Goal: Transaction & Acquisition: Purchase product/service

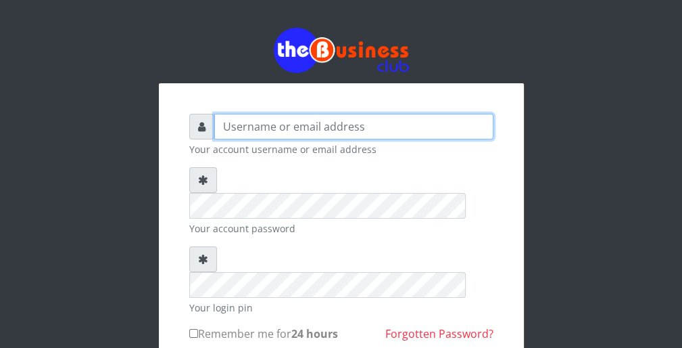
type input "wergbac8"
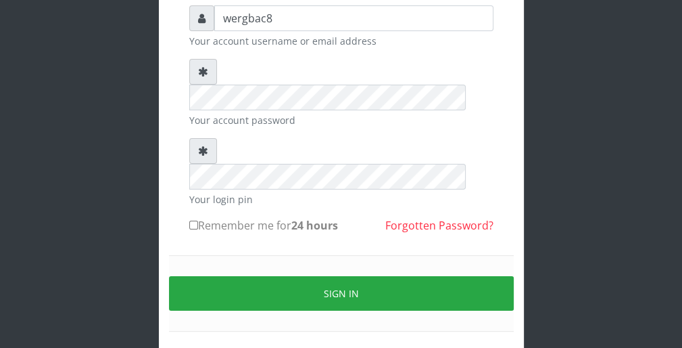
scroll to position [124, 0]
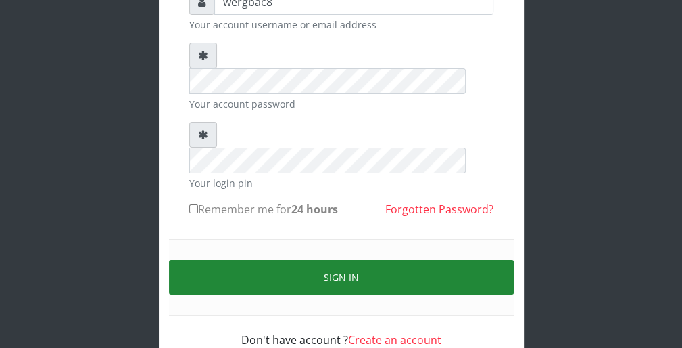
click at [484, 260] on button "Sign in" at bounding box center [341, 277] width 345 height 34
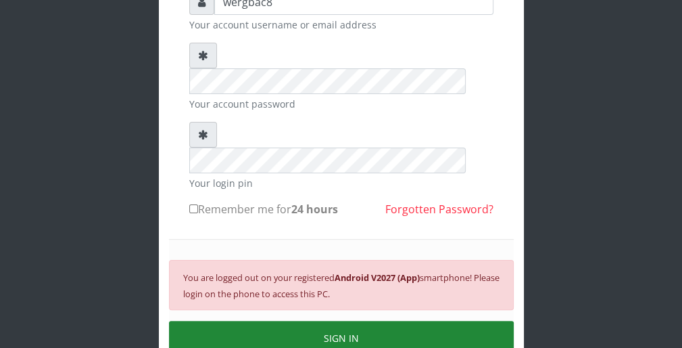
click at [418, 321] on button "SIGN IN" at bounding box center [341, 338] width 345 height 34
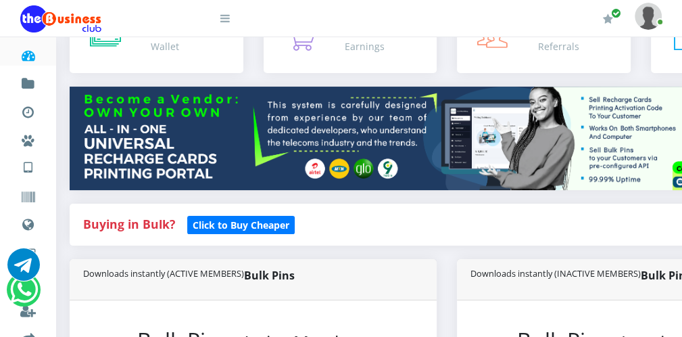
scroll to position [108, 0]
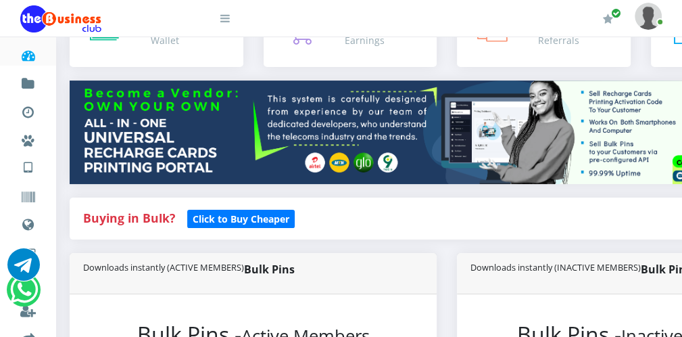
click at [227, 20] on icon at bounding box center [225, 18] width 9 height 11
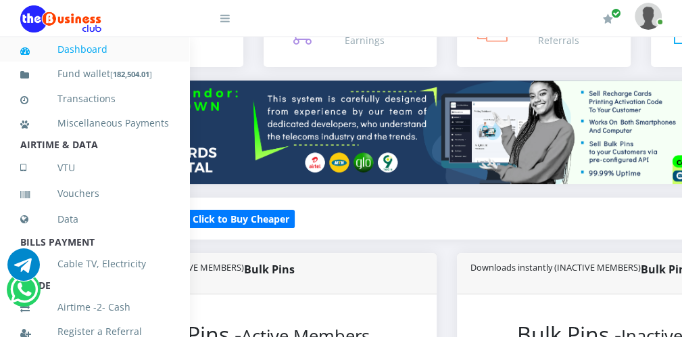
scroll to position [295, 0]
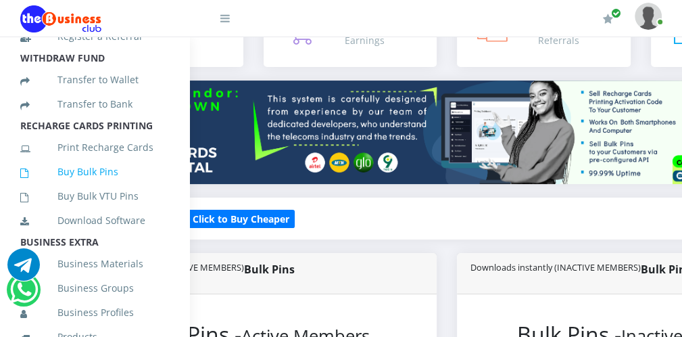
click at [112, 187] on link "Buy Bulk Pins" at bounding box center [94, 171] width 149 height 31
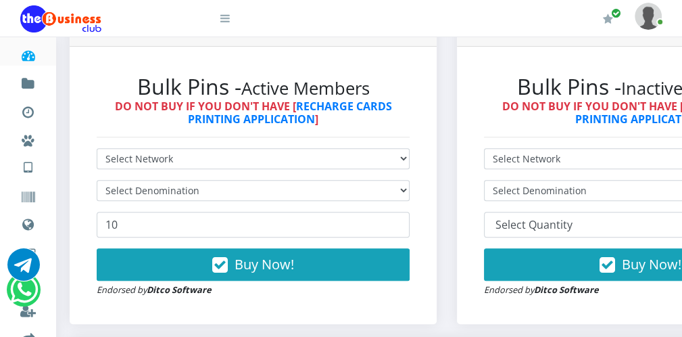
scroll to position [379, 0]
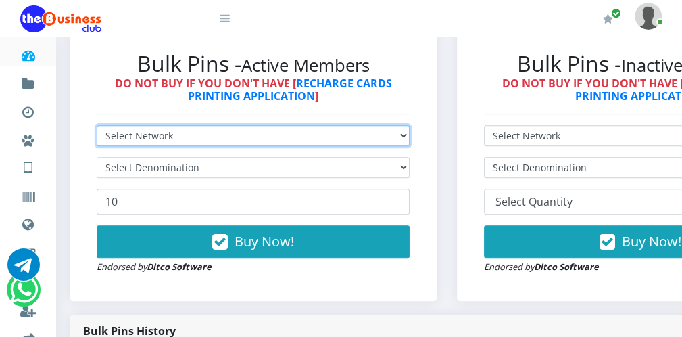
click at [227, 135] on select "Select Network MTN Globacom 9Mobile Airtel" at bounding box center [253, 135] width 313 height 21
select select "Glo"
click at [97, 126] on select "Select Network MTN Globacom 9Mobile Airtel" at bounding box center [253, 135] width 313 height 21
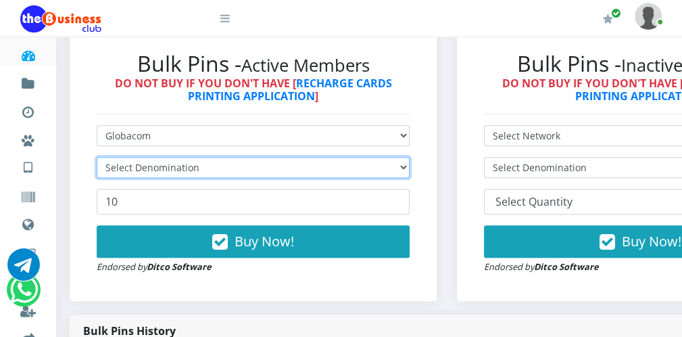
click at [173, 168] on select "Select Denomination" at bounding box center [253, 167] width 313 height 21
select select "96.55-100"
click at [97, 158] on select "Select Denomination Glo NGN100 - ₦96.55 Glo NGN200 - ₦193.10 Glo NGN500 - ₦482.…" at bounding box center [253, 167] width 313 height 21
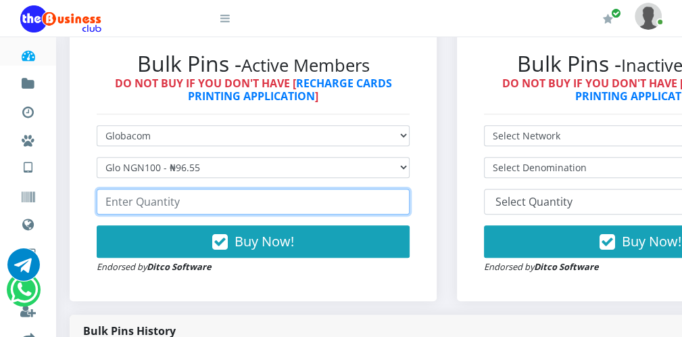
click at [152, 202] on input "number" at bounding box center [253, 202] width 313 height 26
click at [145, 206] on input "number" at bounding box center [253, 202] width 313 height 26
type input "320"
click at [402, 206] on input "320" at bounding box center [253, 202] width 313 height 26
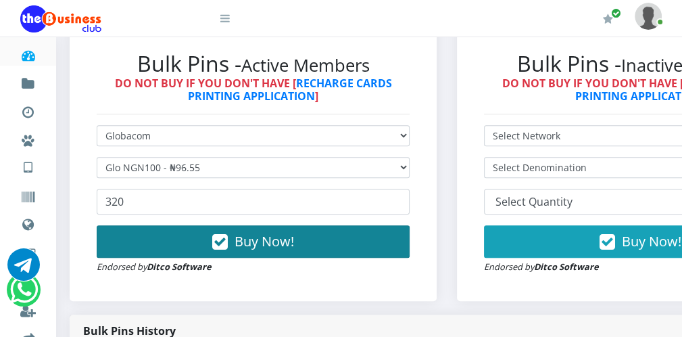
click at [342, 239] on button "Buy Now!" at bounding box center [253, 241] width 313 height 32
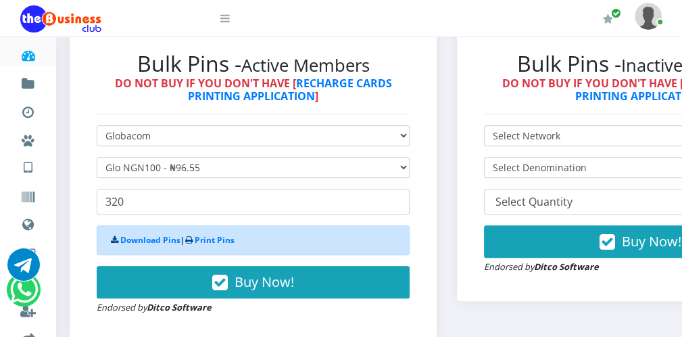
click at [223, 20] on icon at bounding box center [225, 18] width 9 height 11
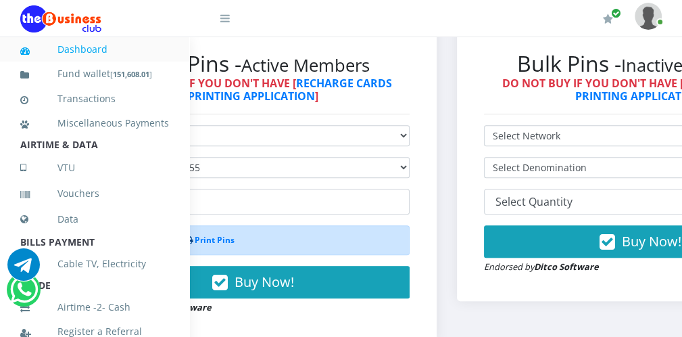
scroll to position [295, 0]
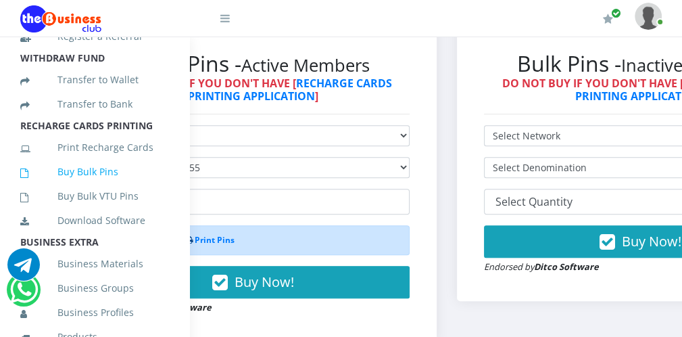
click at [117, 181] on link "Buy Bulk Pins" at bounding box center [94, 171] width 149 height 31
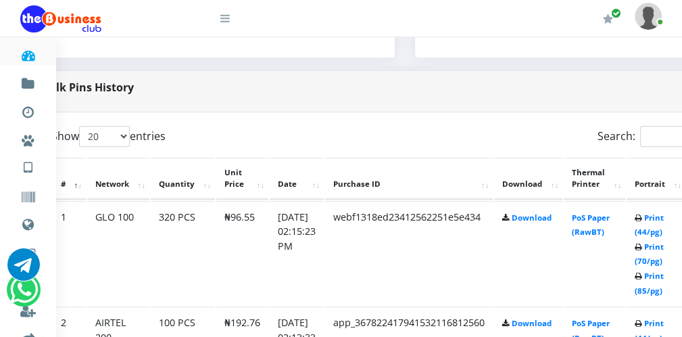
scroll to position [622, 54]
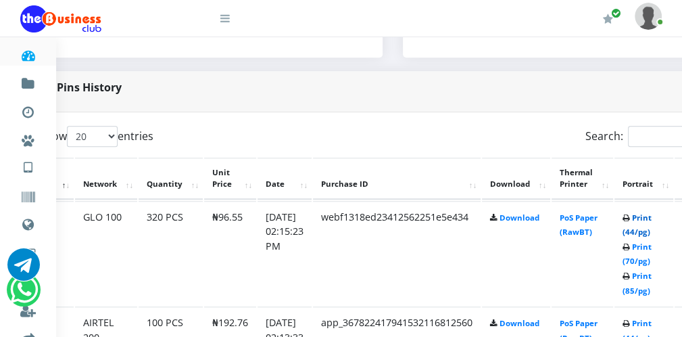
click at [644, 232] on link "Print (44/pg)" at bounding box center [637, 224] width 29 height 25
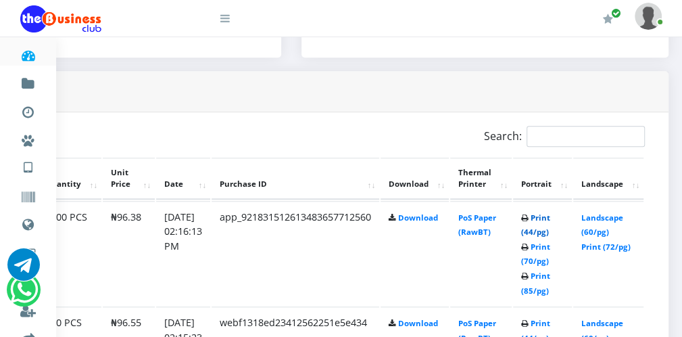
click at [538, 234] on link "Print (44/pg)" at bounding box center [536, 224] width 29 height 25
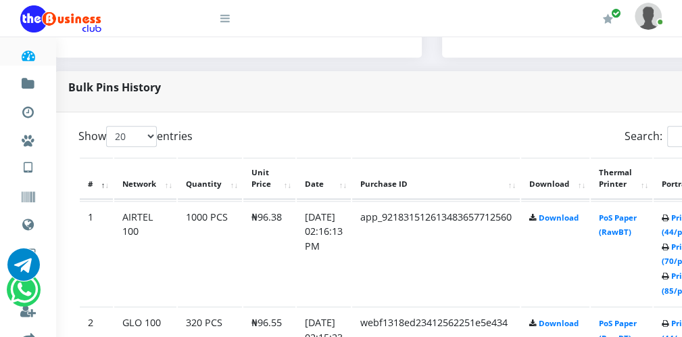
scroll to position [622, 27]
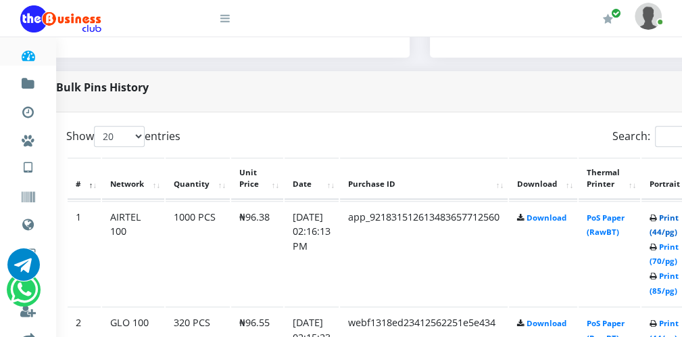
click at [672, 235] on link "Print (44/pg)" at bounding box center [664, 224] width 29 height 25
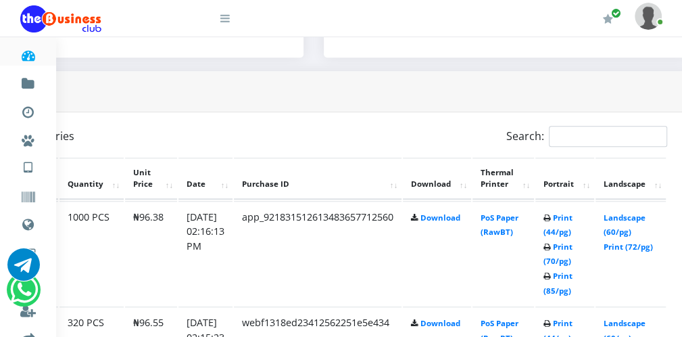
click at [229, 20] on icon at bounding box center [225, 18] width 9 height 11
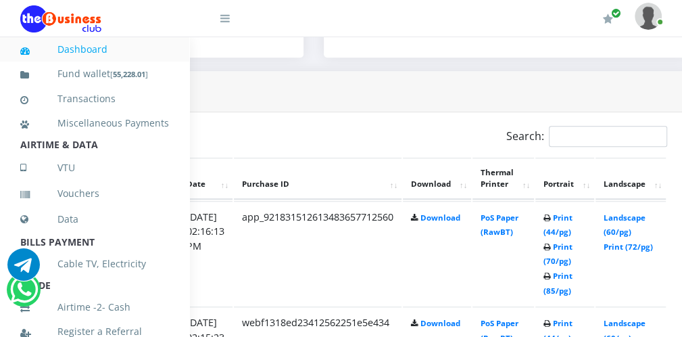
scroll to position [295, 0]
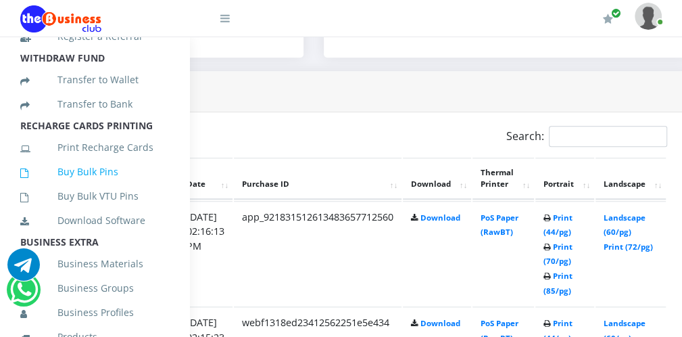
click at [135, 187] on link "Buy Bulk Pins" at bounding box center [94, 171] width 149 height 31
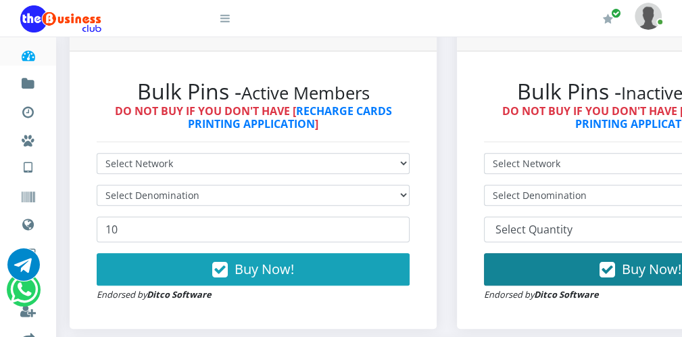
scroll to position [352, 0]
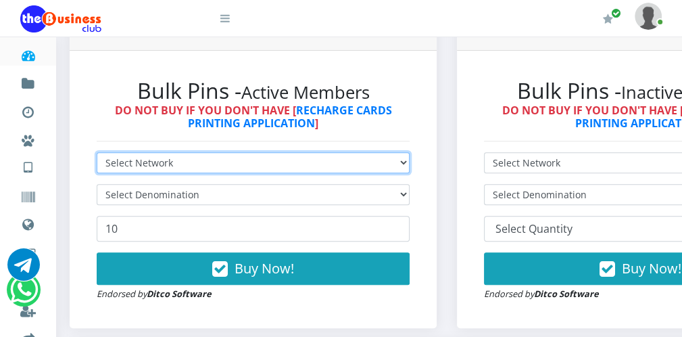
click at [258, 158] on select "Select Network MTN Globacom 9Mobile Airtel" at bounding box center [253, 162] width 313 height 21
select select "MTN"
click at [97, 154] on select "Select Network MTN Globacom 9Mobile Airtel" at bounding box center [253, 162] width 313 height 21
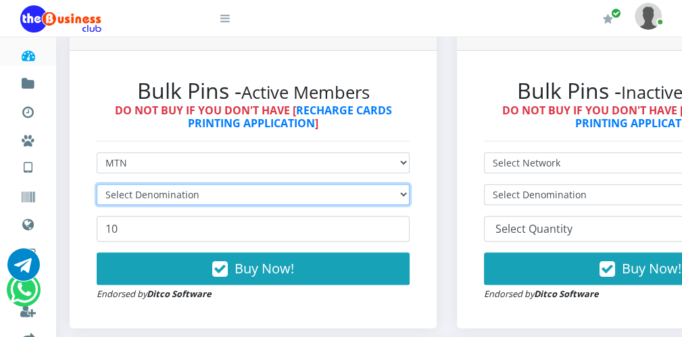
click at [204, 191] on select "Select Denomination" at bounding box center [253, 194] width 313 height 21
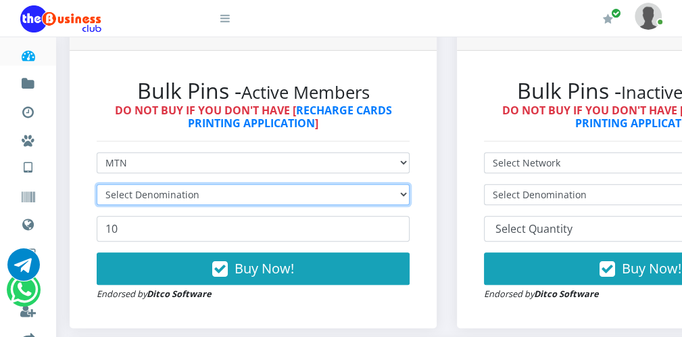
click at [204, 191] on select "Select Denomination" at bounding box center [253, 194] width 313 height 21
click at [212, 189] on select "Select Denomination MTN NGN100 - ₦96.99 MTN NGN200 - ₦193.98 MTN NGN400 - ₦387.…" at bounding box center [253, 194] width 313 height 21
select select "96.99-100"
click at [97, 185] on select "Select Denomination MTN NGN100 - ₦96.99 MTN NGN200 - ₦193.98 MTN NGN400 - ₦387.…" at bounding box center [253, 194] width 313 height 21
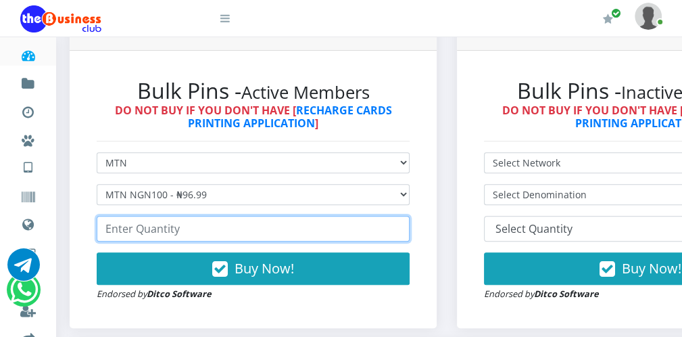
click at [162, 237] on input "number" at bounding box center [253, 229] width 313 height 26
type input "552"
click at [403, 227] on input "552" at bounding box center [253, 229] width 313 height 26
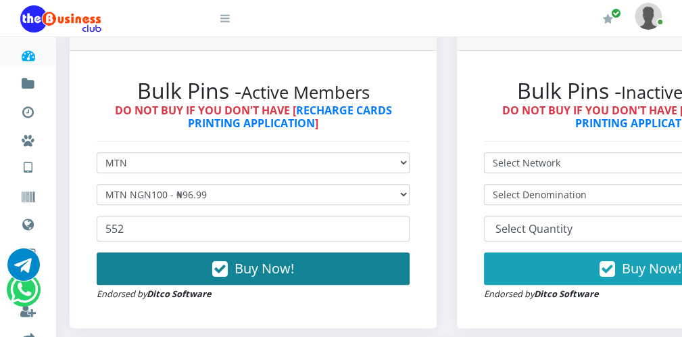
click at [357, 259] on button "Buy Now!" at bounding box center [253, 268] width 313 height 32
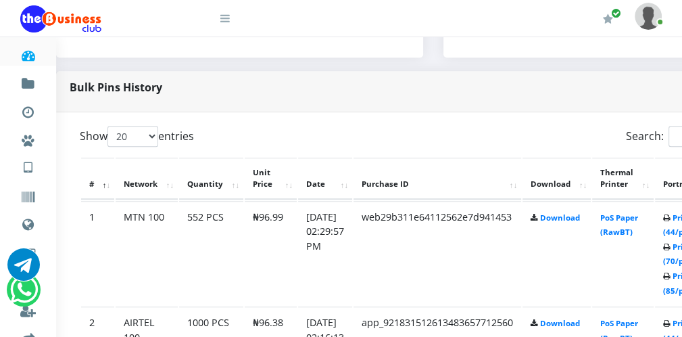
scroll to position [622, 27]
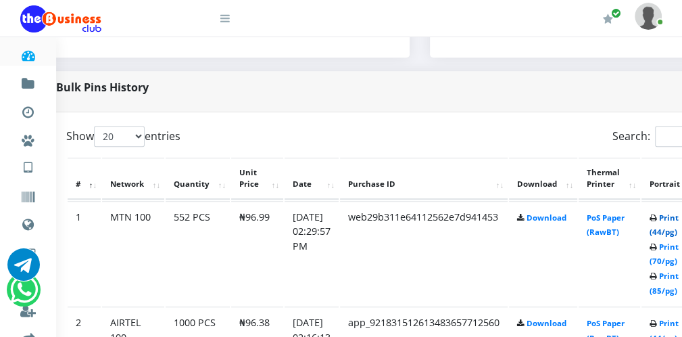
click at [676, 233] on link "Print (44/pg)" at bounding box center [664, 224] width 29 height 25
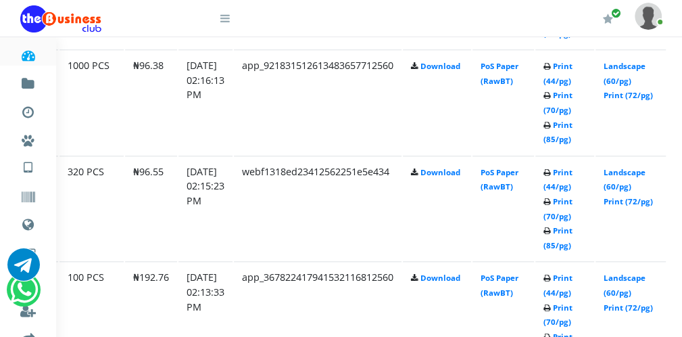
scroll to position [893, 133]
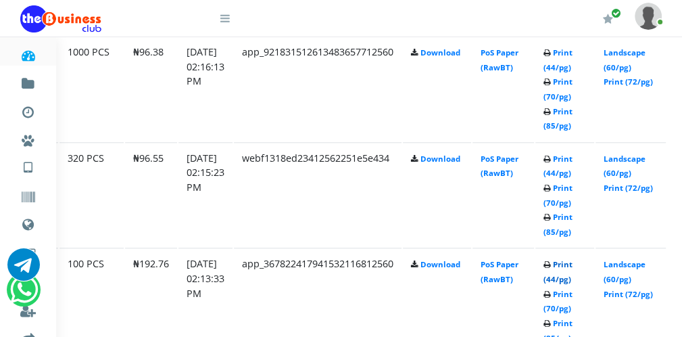
click at [573, 280] on link "Print (44/pg)" at bounding box center [558, 271] width 29 height 25
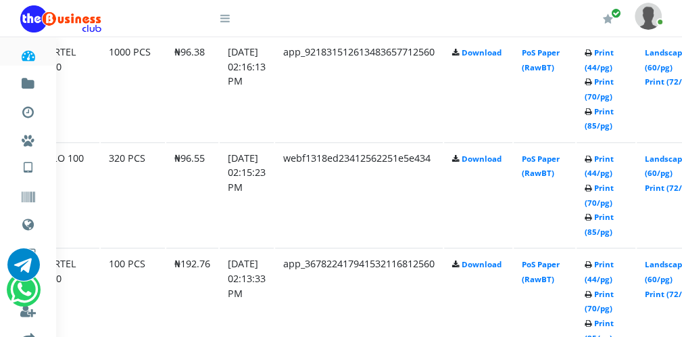
scroll to position [893, 79]
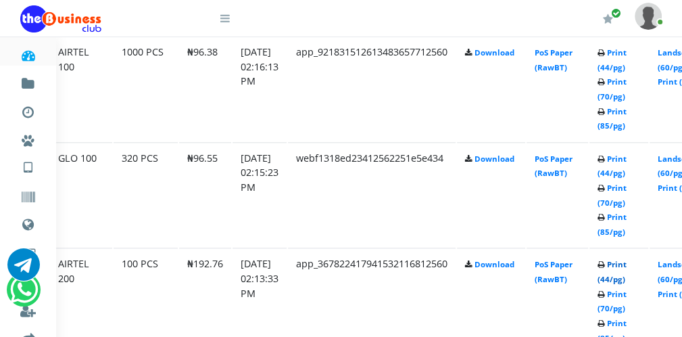
click at [620, 281] on link "Print (44/pg)" at bounding box center [612, 271] width 29 height 25
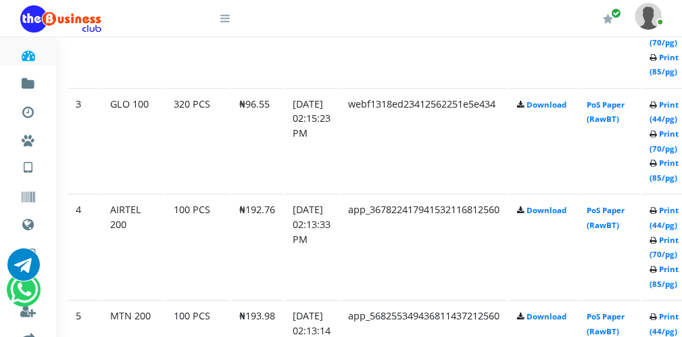
scroll to position [947, 54]
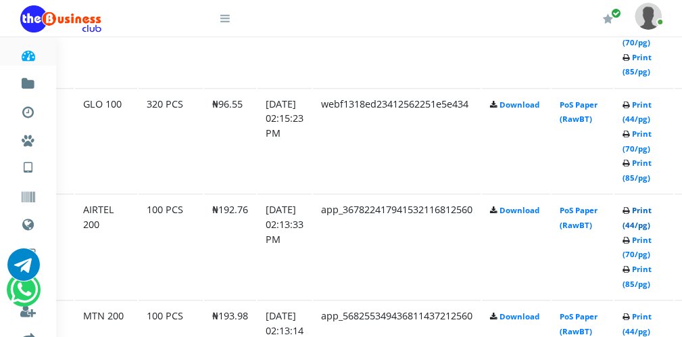
click at [647, 223] on link "Print (44/pg)" at bounding box center [637, 217] width 29 height 25
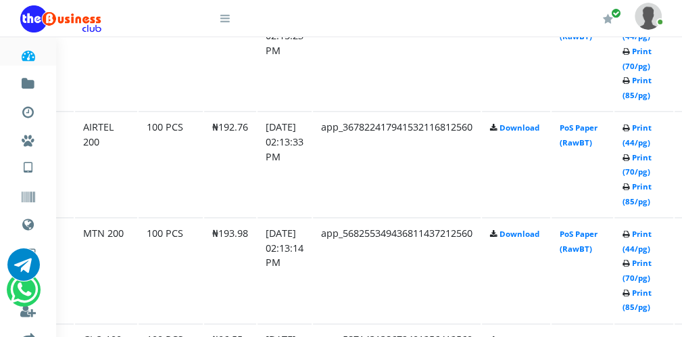
scroll to position [1055, 54]
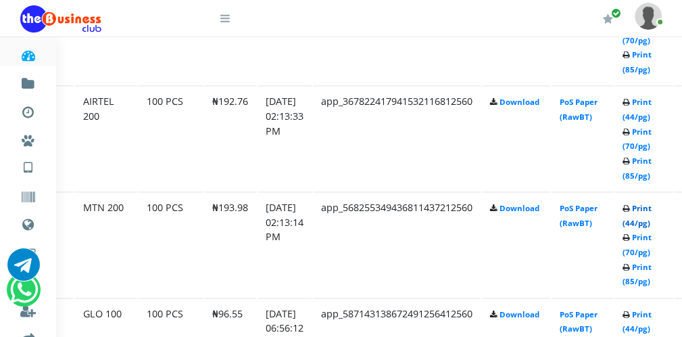
click at [651, 220] on link "Print (44/pg)" at bounding box center [637, 215] width 29 height 25
